Goal: Transaction & Acquisition: Purchase product/service

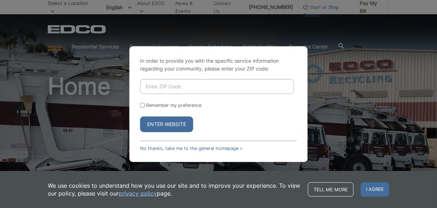
click at [145, 83] on input "Enter ZIP Code" at bounding box center [217, 86] width 154 height 15
type input "92111"
click at [183, 121] on button "Enter Website" at bounding box center [166, 125] width 53 height 16
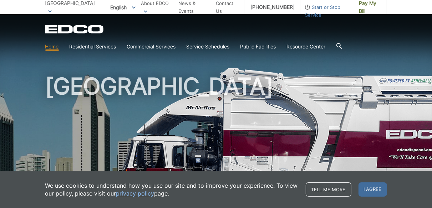
click at [200, 71] on div "[GEOGRAPHIC_DATA]" at bounding box center [216, 121] width 342 height 214
click at [288, 36] on div "EDCO Logo Home Residential Services Curbside Pickup Recycling Organic Recycling…" at bounding box center [216, 39] width 342 height 29
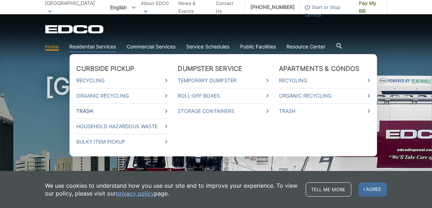
click at [90, 112] on link "Trash" at bounding box center [122, 111] width 91 height 8
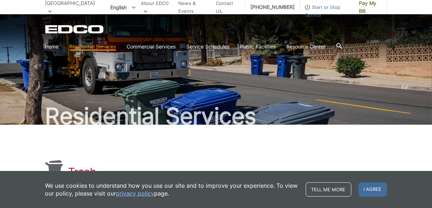
drag, startPoint x: 436, startPoint y: 0, endPoint x: 53, endPoint y: 9, distance: 383.4
click at [53, 6] on span "[GEOGRAPHIC_DATA]" at bounding box center [70, 3] width 50 height 6
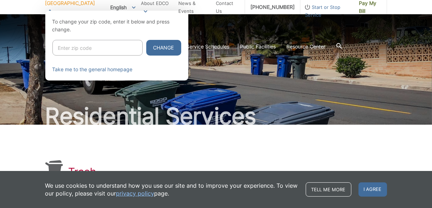
click at [68, 43] on input "Enter zip code" at bounding box center [97, 48] width 90 height 16
type input "92111"
click at [149, 48] on button "Change" at bounding box center [163, 48] width 35 height 16
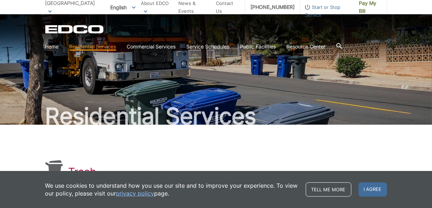
click at [277, 87] on div "Residential Services" at bounding box center [216, 69] width 342 height 111
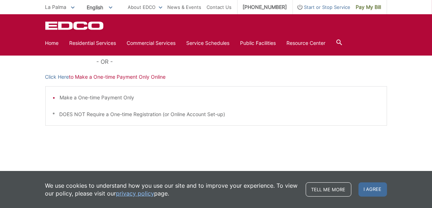
scroll to position [133, 0]
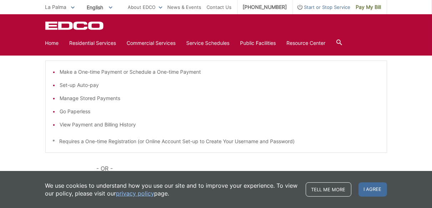
click at [224, 32] on div "EDCO Logo Home Residential Services Curbside Pickup Recycling Organic Recycling…" at bounding box center [216, 35] width 342 height 29
click at [67, 72] on li "Make a One-time Payment or Schedule a One-time Payment" at bounding box center [219, 72] width 319 height 8
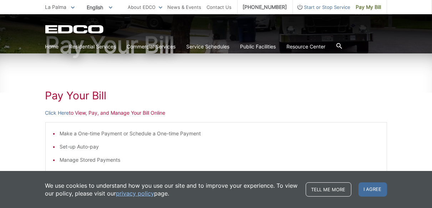
scroll to position [0, 0]
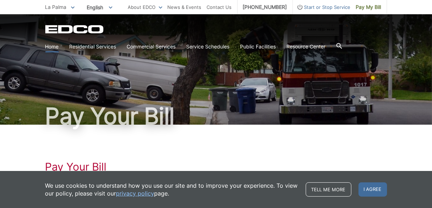
click at [53, 45] on link "Home" at bounding box center [52, 47] width 14 height 8
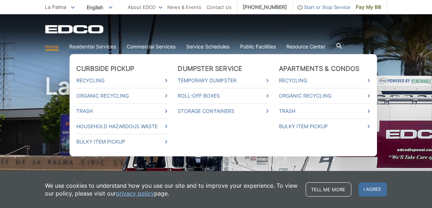
click at [87, 46] on link "Residential Services" at bounding box center [93, 47] width 47 height 8
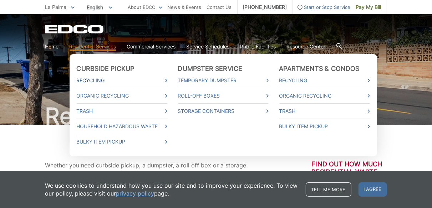
click at [101, 80] on link "Recycling" at bounding box center [122, 81] width 91 height 8
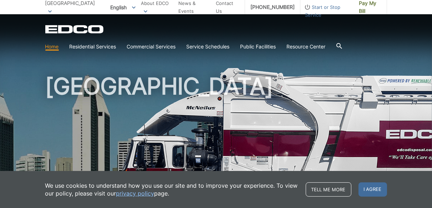
click at [221, 57] on div "[GEOGRAPHIC_DATA]" at bounding box center [216, 121] width 342 height 214
click at [163, 94] on h1 "[GEOGRAPHIC_DATA]" at bounding box center [216, 153] width 342 height 157
click at [53, 47] on link "Home" at bounding box center [52, 47] width 14 height 8
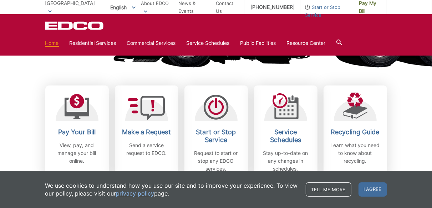
scroll to position [214, 0]
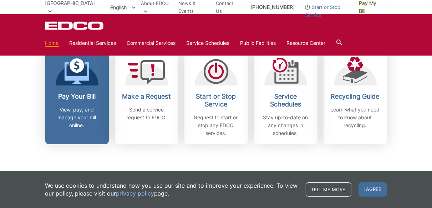
click at [72, 72] on icon at bounding box center [76, 71] width 25 height 26
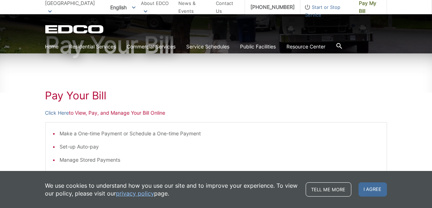
scroll to position [107, 0]
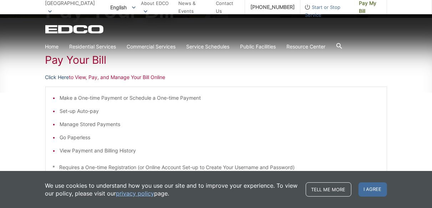
click at [67, 77] on link "Click Here" at bounding box center [57, 77] width 24 height 8
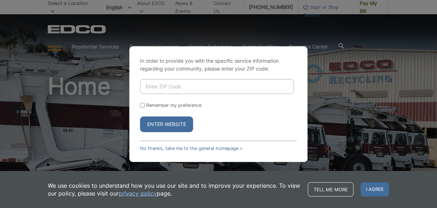
click at [155, 90] on input "Enter ZIP Code" at bounding box center [217, 86] width 154 height 15
type input "92111"
click at [177, 122] on button "Enter Website" at bounding box center [166, 125] width 53 height 16
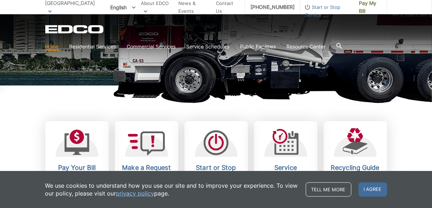
scroll to position [178, 0]
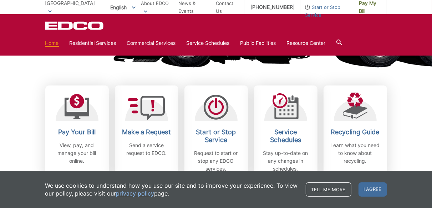
click at [207, 71] on div "Pay Your Bill View, pay, and manage your bill online. Make a Request Send a ser…" at bounding box center [216, 115] width 342 height 130
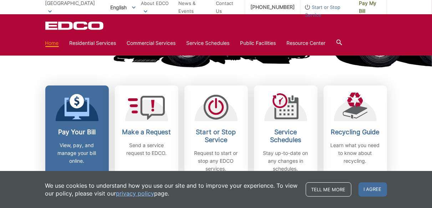
click at [71, 131] on h2 "Pay Your Bill" at bounding box center [77, 132] width 53 height 8
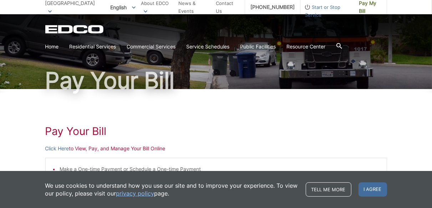
scroll to position [71, 0]
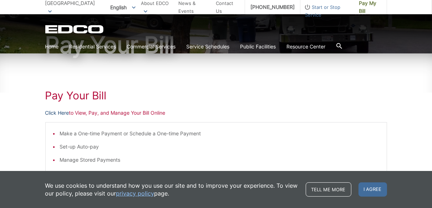
click at [65, 112] on link "Click Here" at bounding box center [57, 113] width 24 height 8
click at [64, 112] on link "Click Here" at bounding box center [57, 113] width 24 height 8
